Goal: Transaction & Acquisition: Purchase product/service

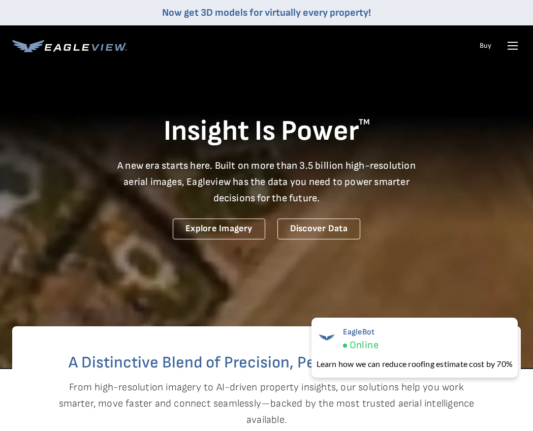
click at [514, 51] on icon at bounding box center [513, 46] width 16 height 16
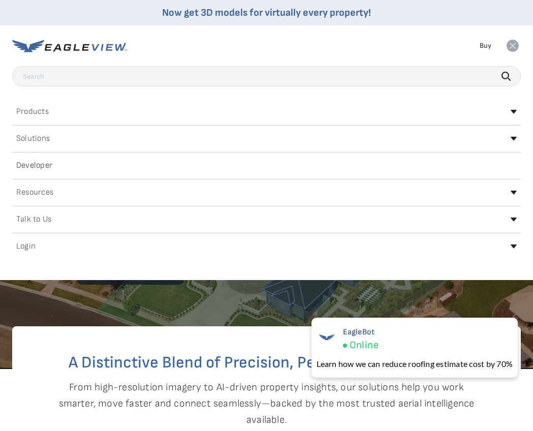
click at [499, 243] on div "Login" at bounding box center [266, 246] width 509 height 16
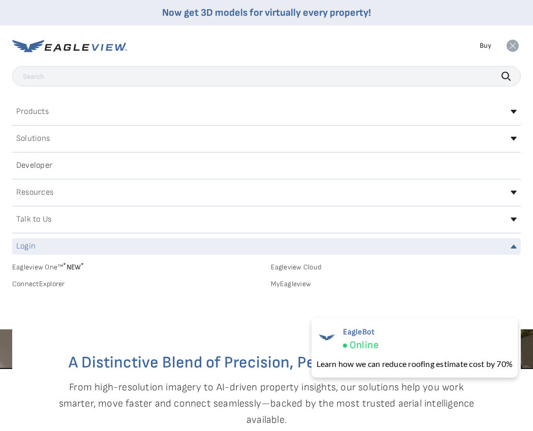
click at [288, 285] on link "MyEagleview" at bounding box center [396, 284] width 251 height 9
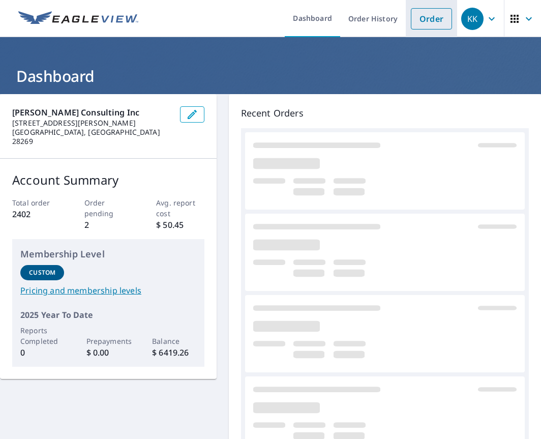
click at [434, 16] on link "Order" at bounding box center [431, 18] width 41 height 21
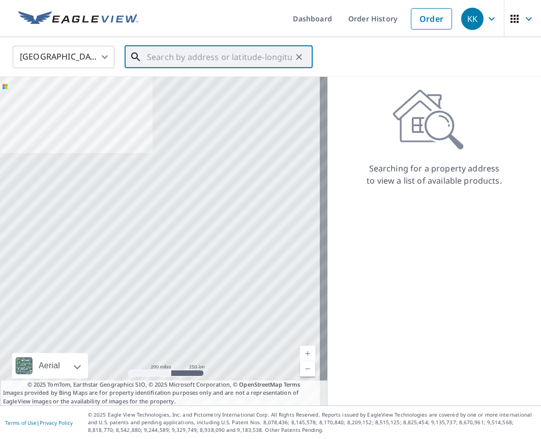
paste input "[STREET_ADDRESS]"
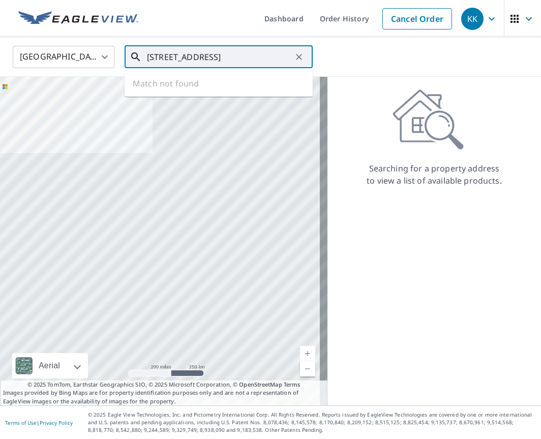
scroll to position [0, 26]
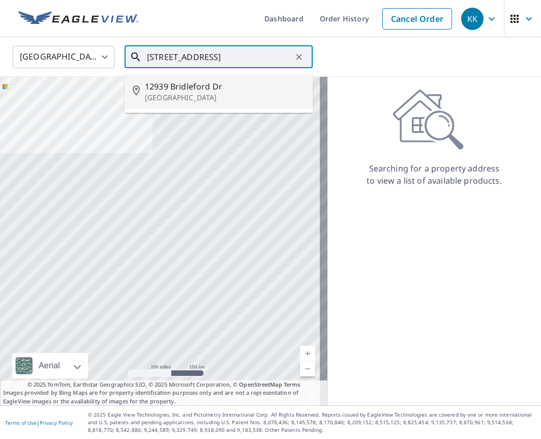
click at [174, 78] on li "[STREET_ADDRESS][PERSON_NAME]" at bounding box center [219, 91] width 188 height 35
type input "[STREET_ADDRESS][PERSON_NAME]"
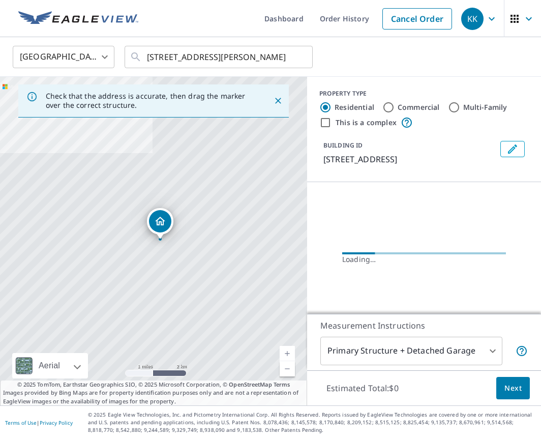
scroll to position [0, 0]
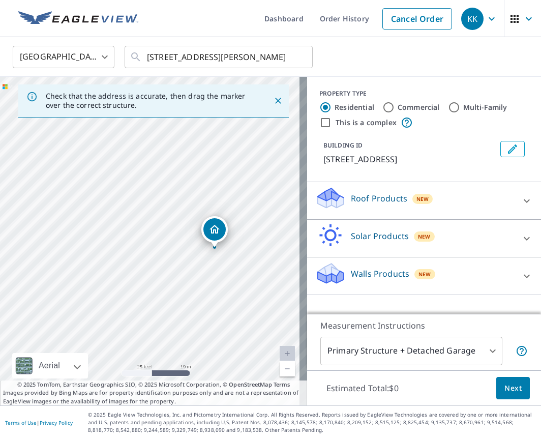
drag, startPoint x: 103, startPoint y: 211, endPoint x: 168, endPoint y: 219, distance: 65.1
click at [168, 219] on div "12939 Bridleford Dr Gibsonton, FL 33534" at bounding box center [153, 241] width 307 height 328
click at [521, 202] on icon at bounding box center [527, 201] width 12 height 12
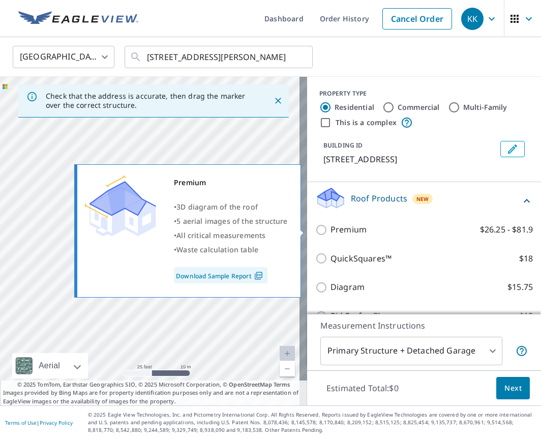
click at [345, 228] on p "Premium" at bounding box center [348, 229] width 36 height 13
click at [330, 228] on input "Premium $26.25 - $81.9" at bounding box center [322, 230] width 15 height 12
checkbox input "true"
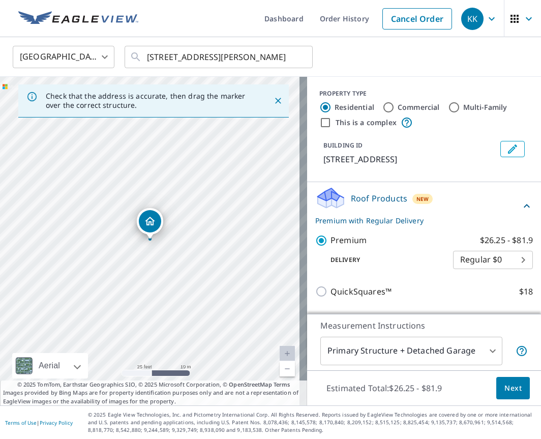
click at [504, 393] on span "Next" at bounding box center [512, 388] width 17 height 13
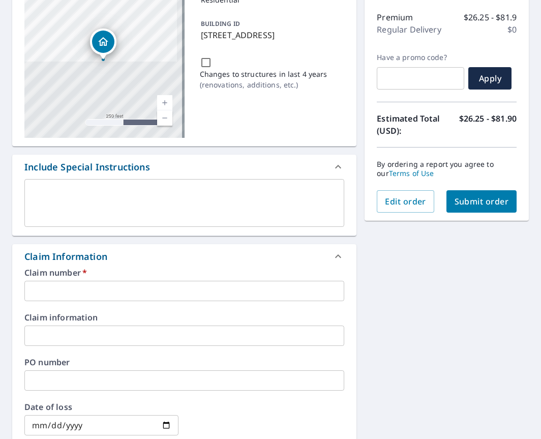
scroll to position [153, 0]
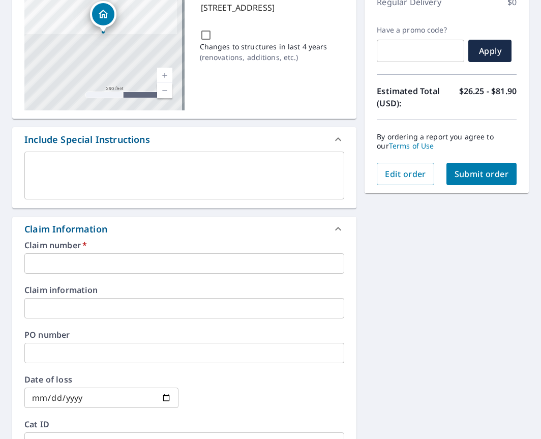
click at [292, 279] on div "Claim number   * ​ Claim information ​ PO number ​ Date of loss ​ Cat ID ​" at bounding box center [184, 351] width 344 height 220
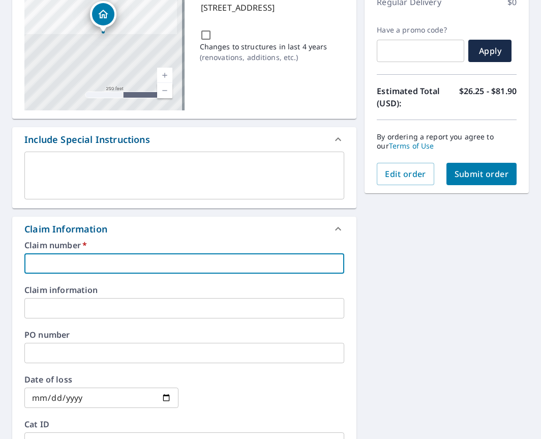
click at [288, 269] on input "text" at bounding box center [184, 263] width 320 height 20
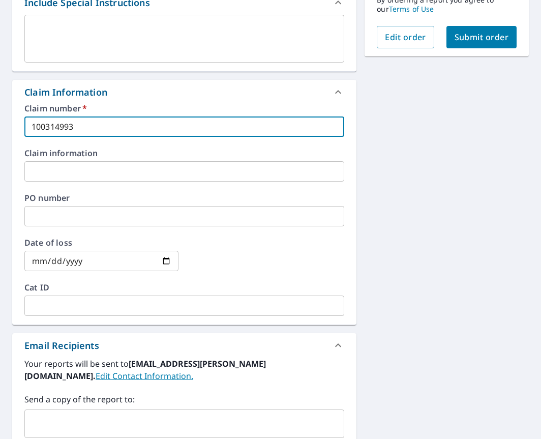
scroll to position [305, 0]
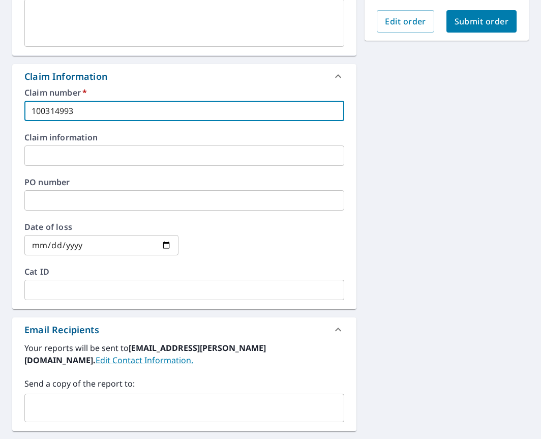
type input "100314993"
click at [68, 398] on input "text" at bounding box center [176, 407] width 295 height 19
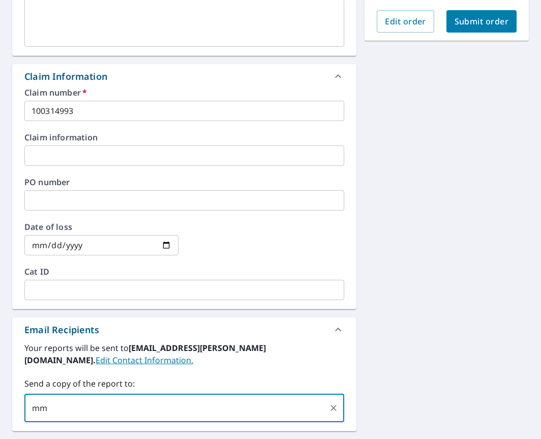
type input "m"
type input "mccarnicom@rimkus.com"
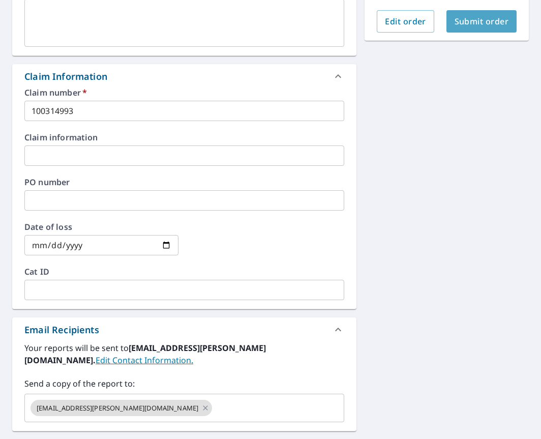
click at [482, 21] on span "Submit order" at bounding box center [482, 21] width 54 height 11
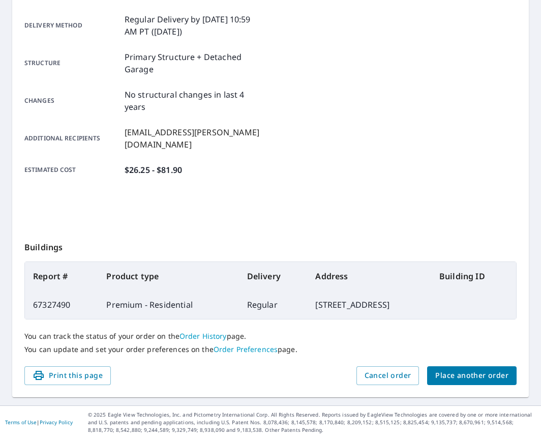
scroll to position [167, 0]
